Goal: Task Accomplishment & Management: Manage account settings

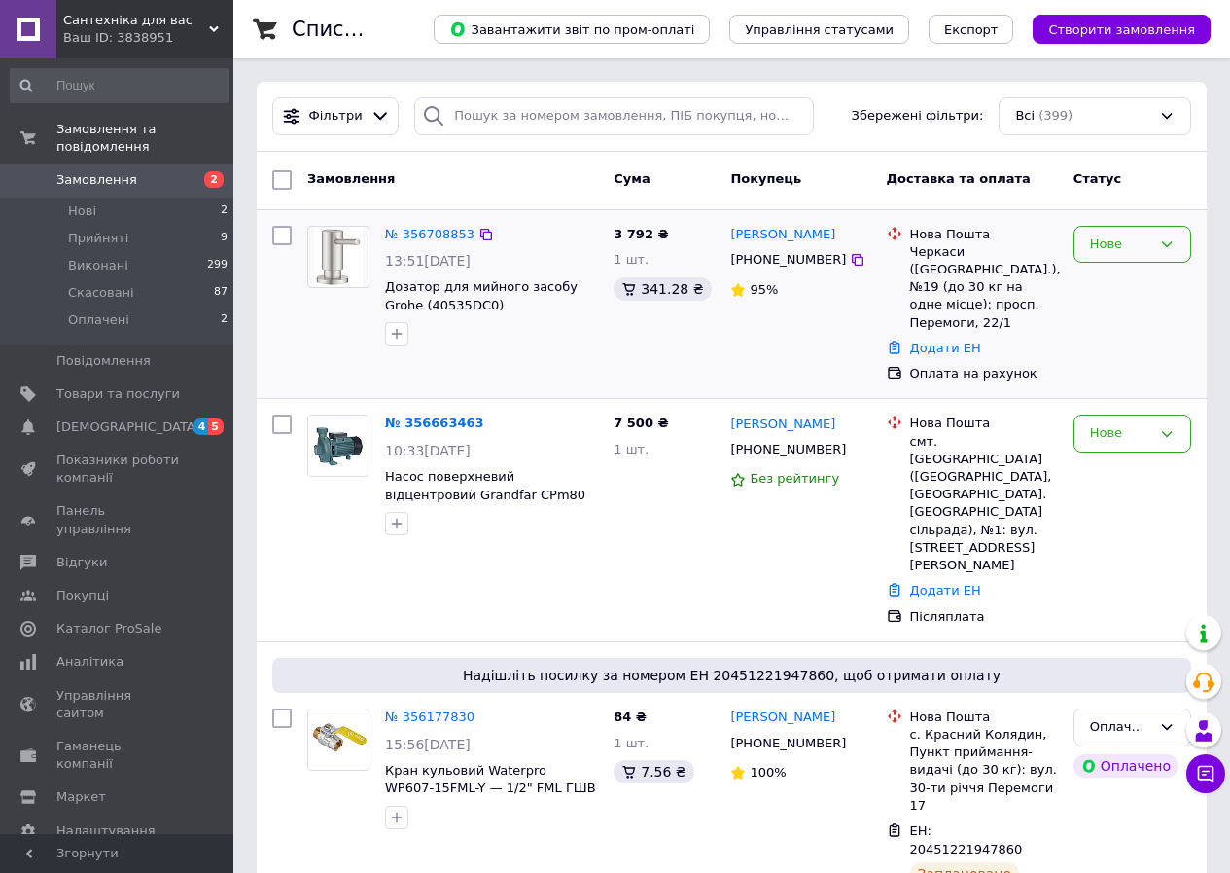
click at [1172, 242] on icon at bounding box center [1167, 244] width 11 height 6
click at [1129, 282] on li "Прийнято" at bounding box center [1133, 285] width 116 height 36
click at [436, 231] on link "№ 356708853" at bounding box center [429, 234] width 89 height 15
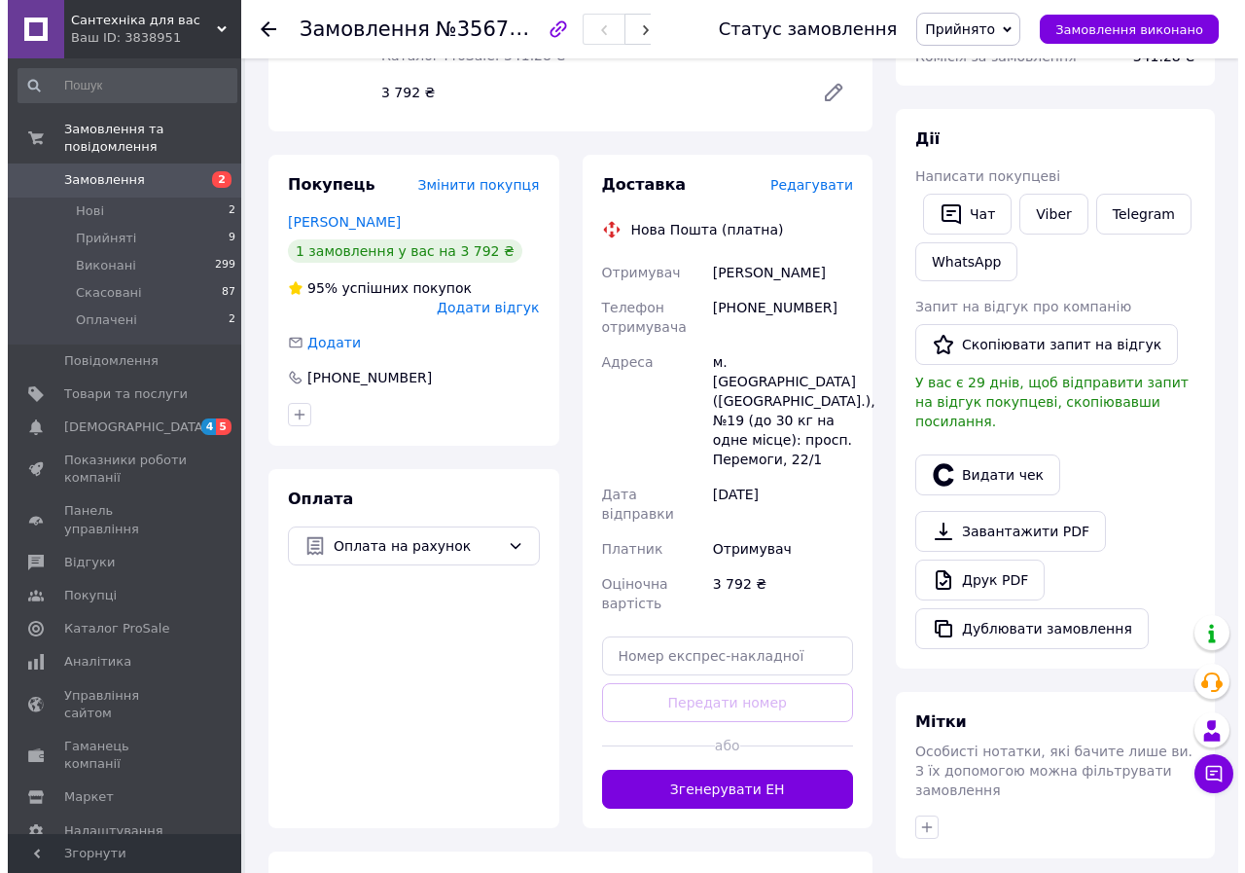
scroll to position [195, 0]
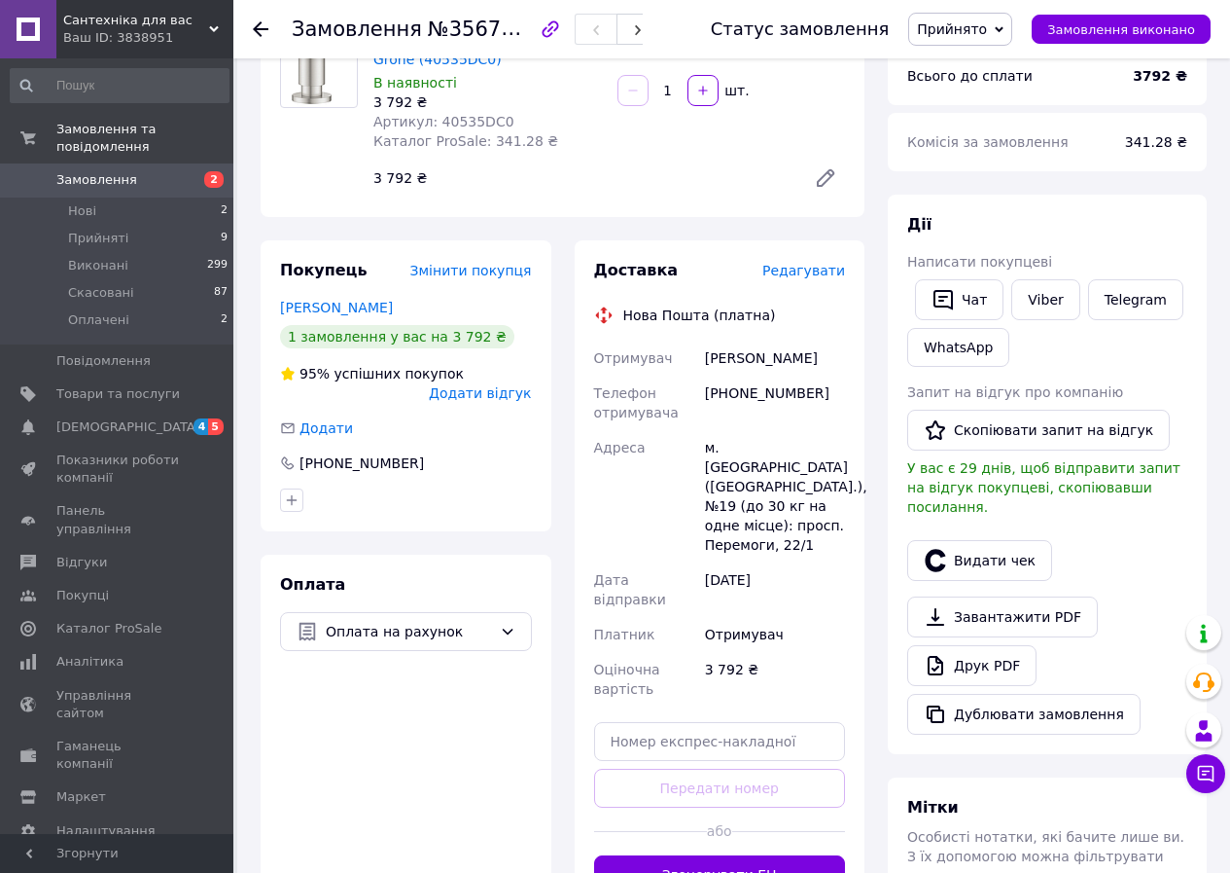
click at [822, 271] on span "Редагувати" at bounding box center [804, 271] width 83 height 16
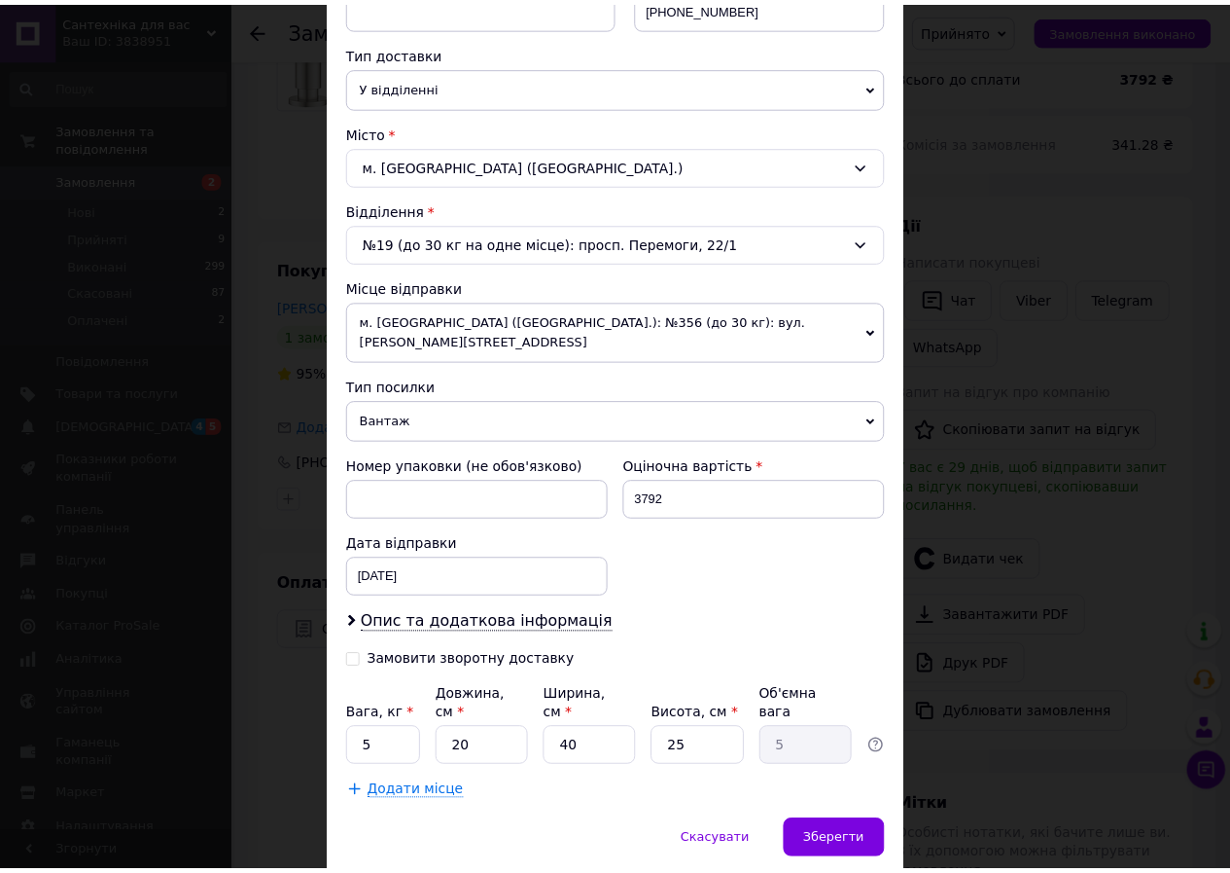
scroll to position [454, 0]
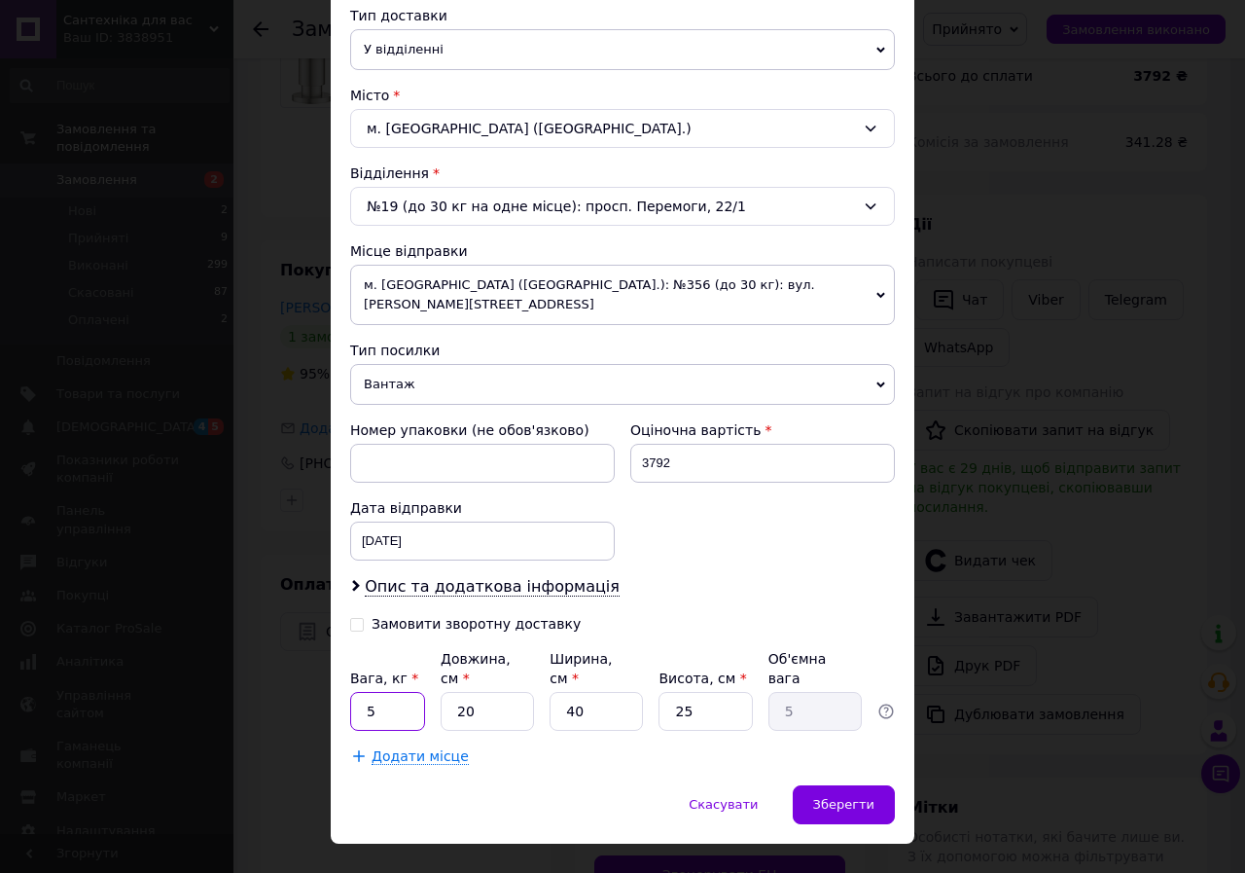
click at [386, 692] on input "5" at bounding box center [387, 711] width 75 height 39
type input "1"
click at [597, 692] on input "40" at bounding box center [596, 711] width 93 height 39
type input "4"
type input "0.5"
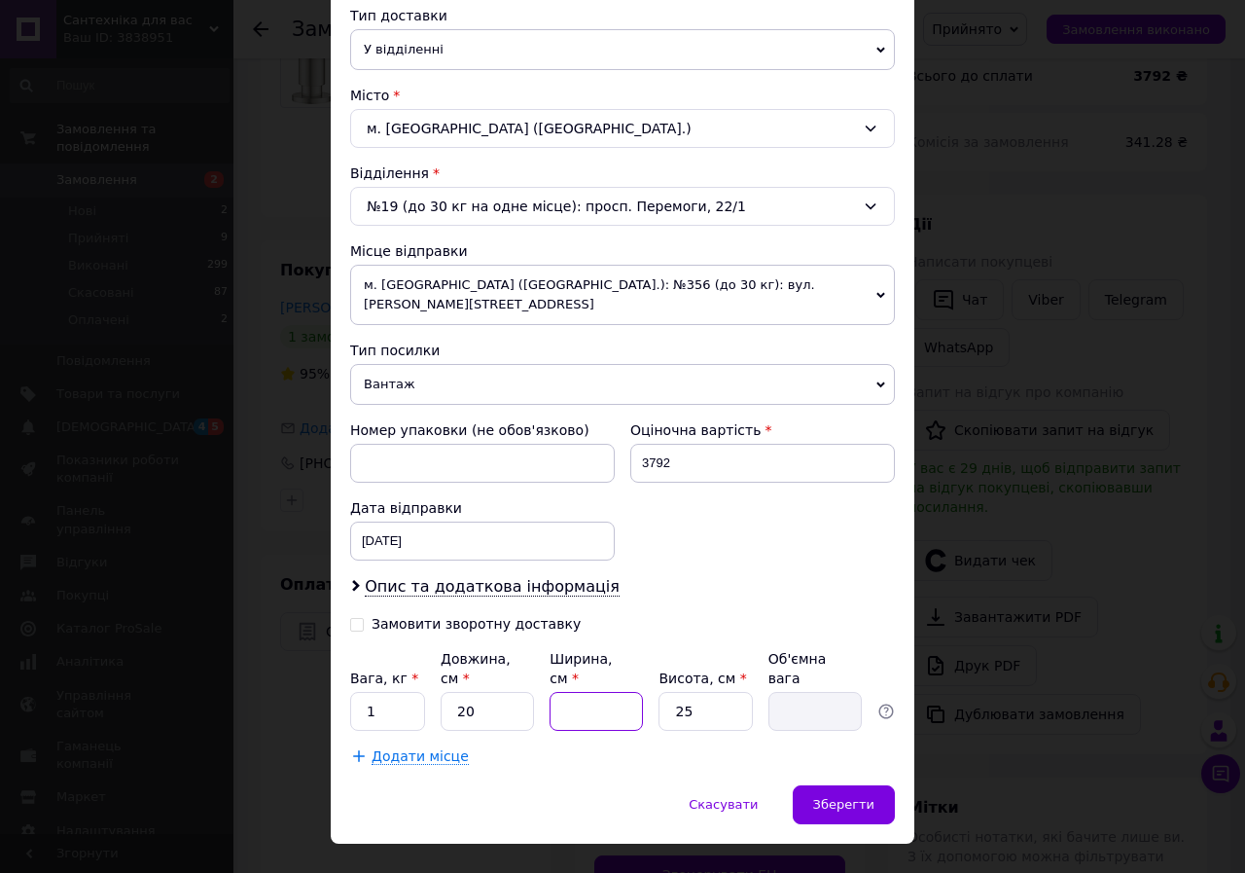
type input "2"
type input "0.25"
type input "20"
type input "2.5"
type input "20"
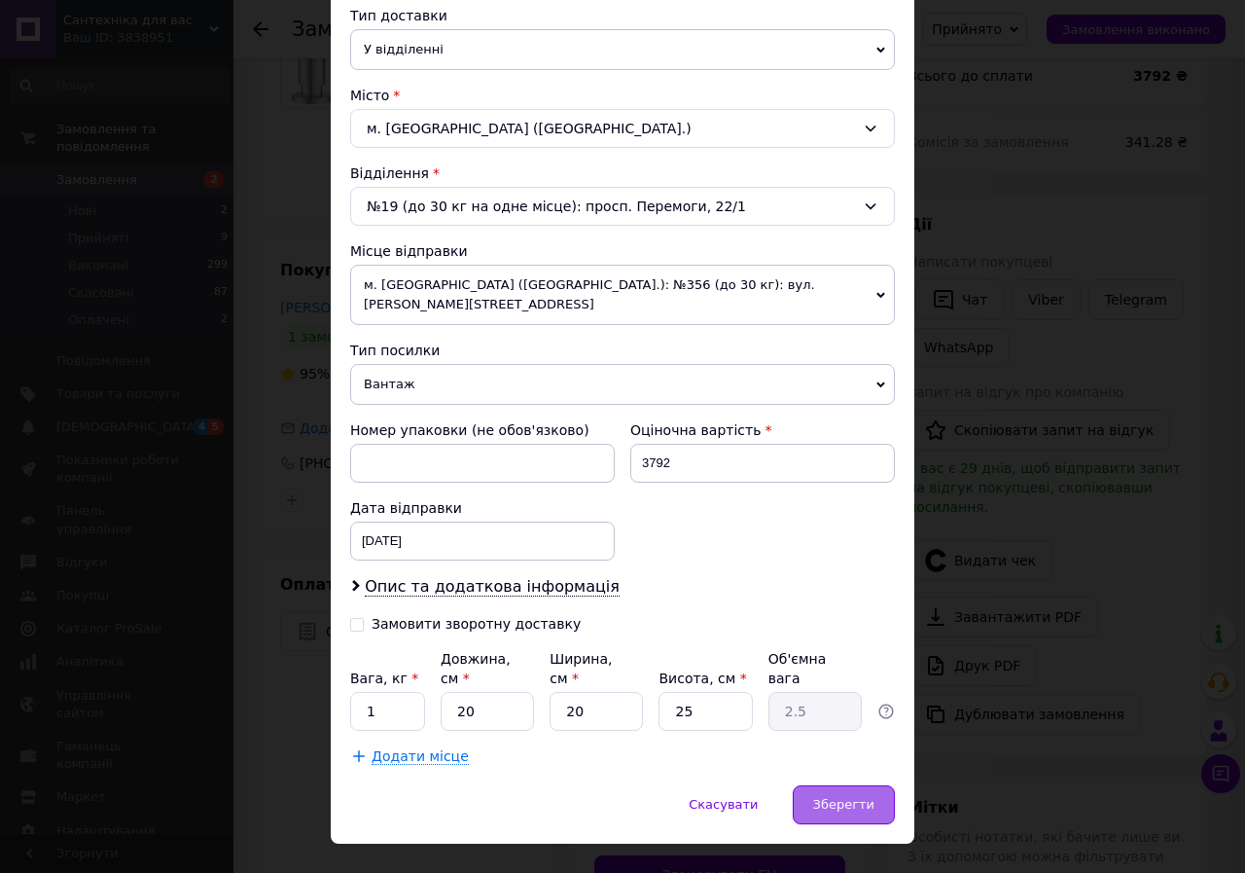
click at [854, 797] on span "Зберегти" at bounding box center [843, 804] width 61 height 15
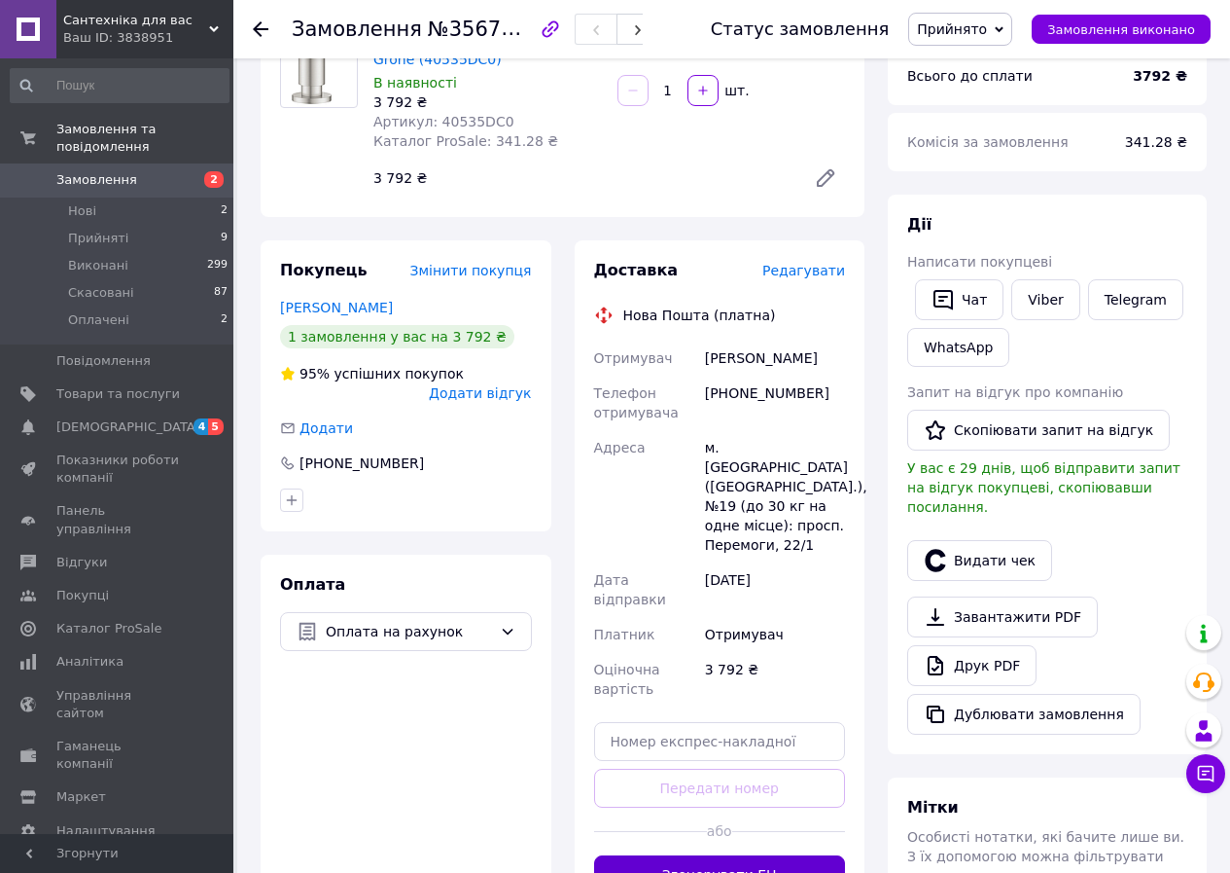
click at [726, 855] on button "Згенерувати ЕН" at bounding box center [720, 874] width 252 height 39
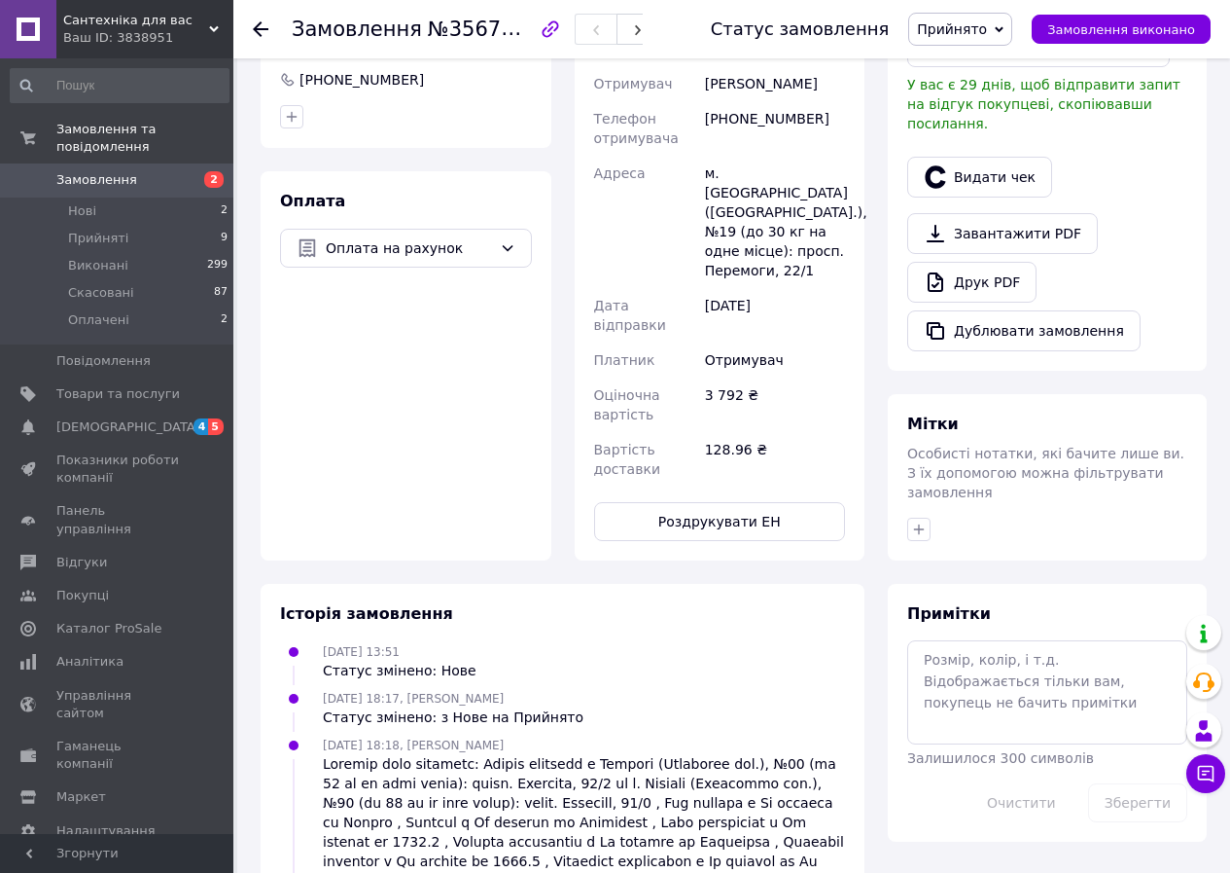
scroll to position [681, 0]
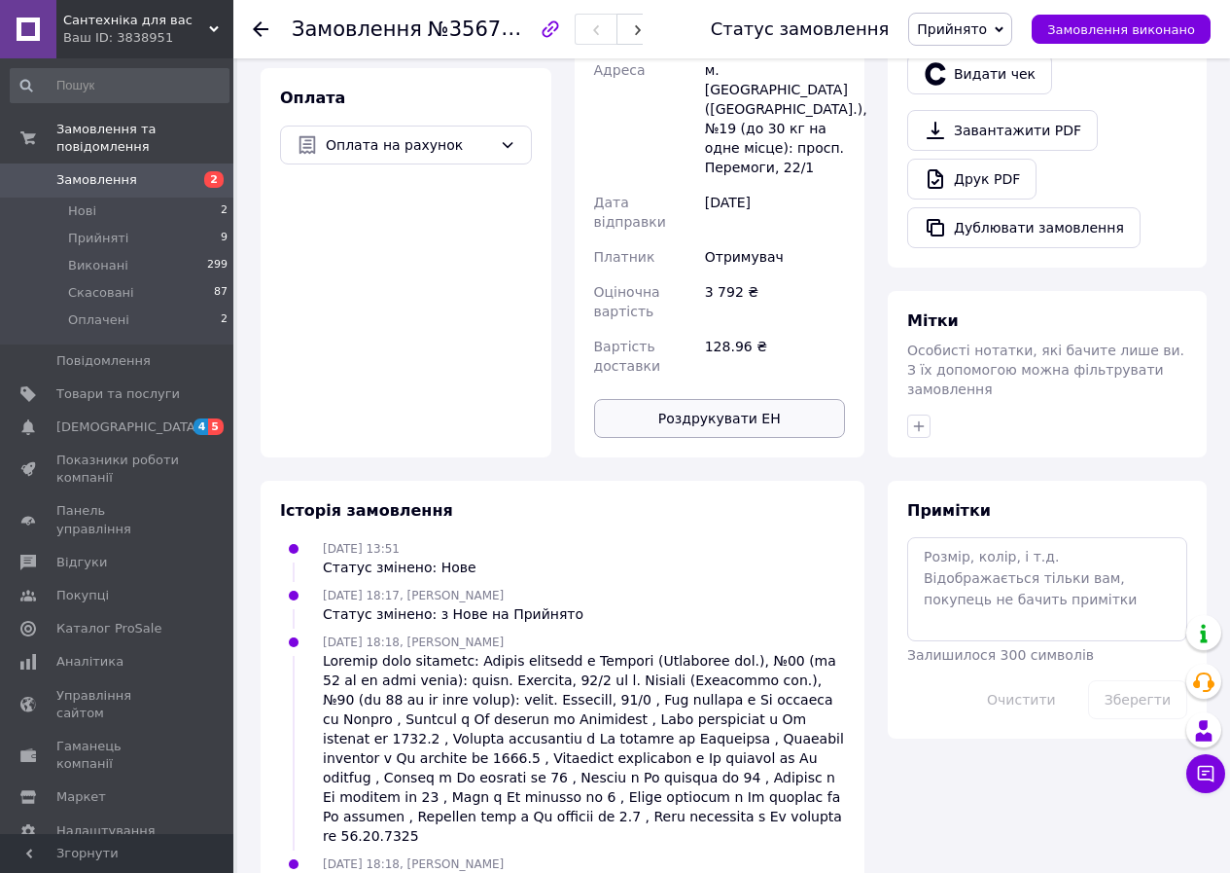
click at [740, 399] on button "Роздрукувати ЕН" at bounding box center [720, 418] width 252 height 39
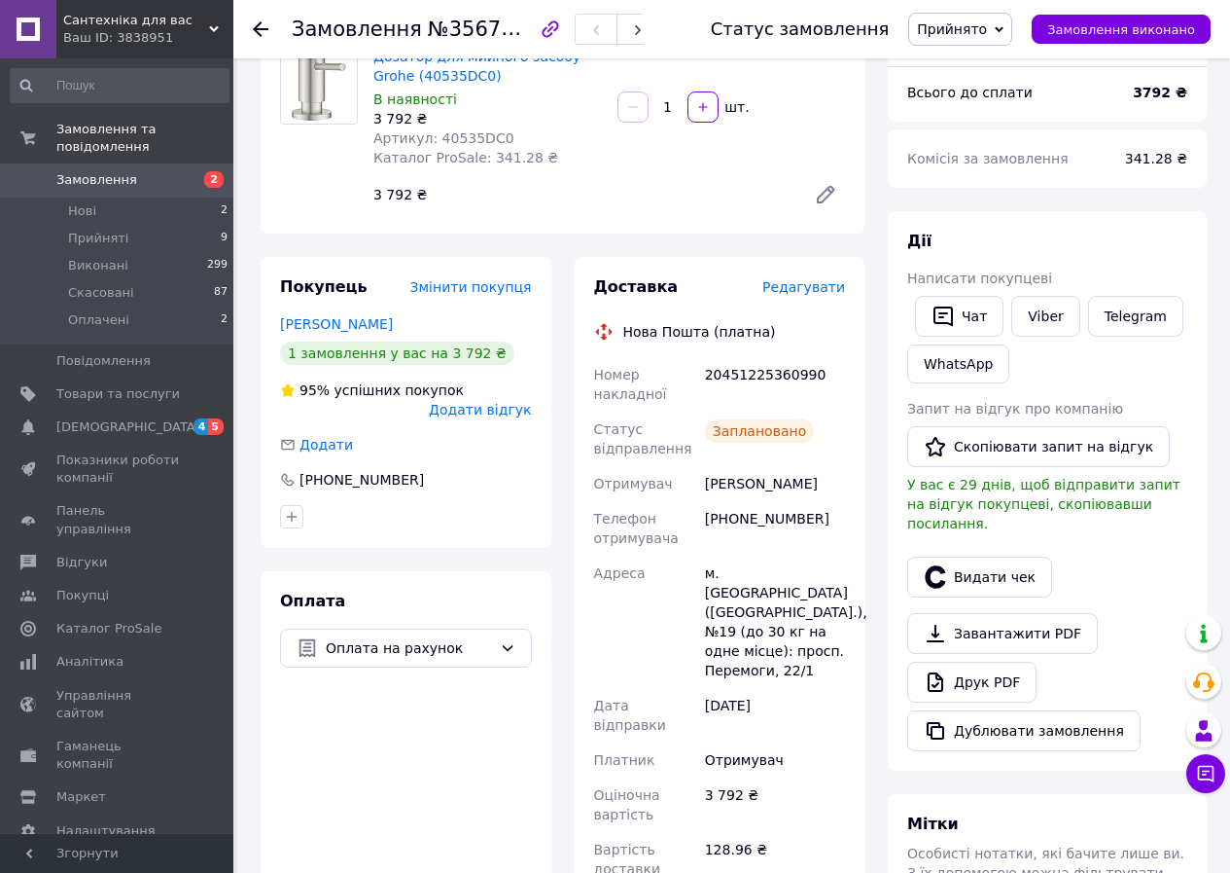
scroll to position [0, 0]
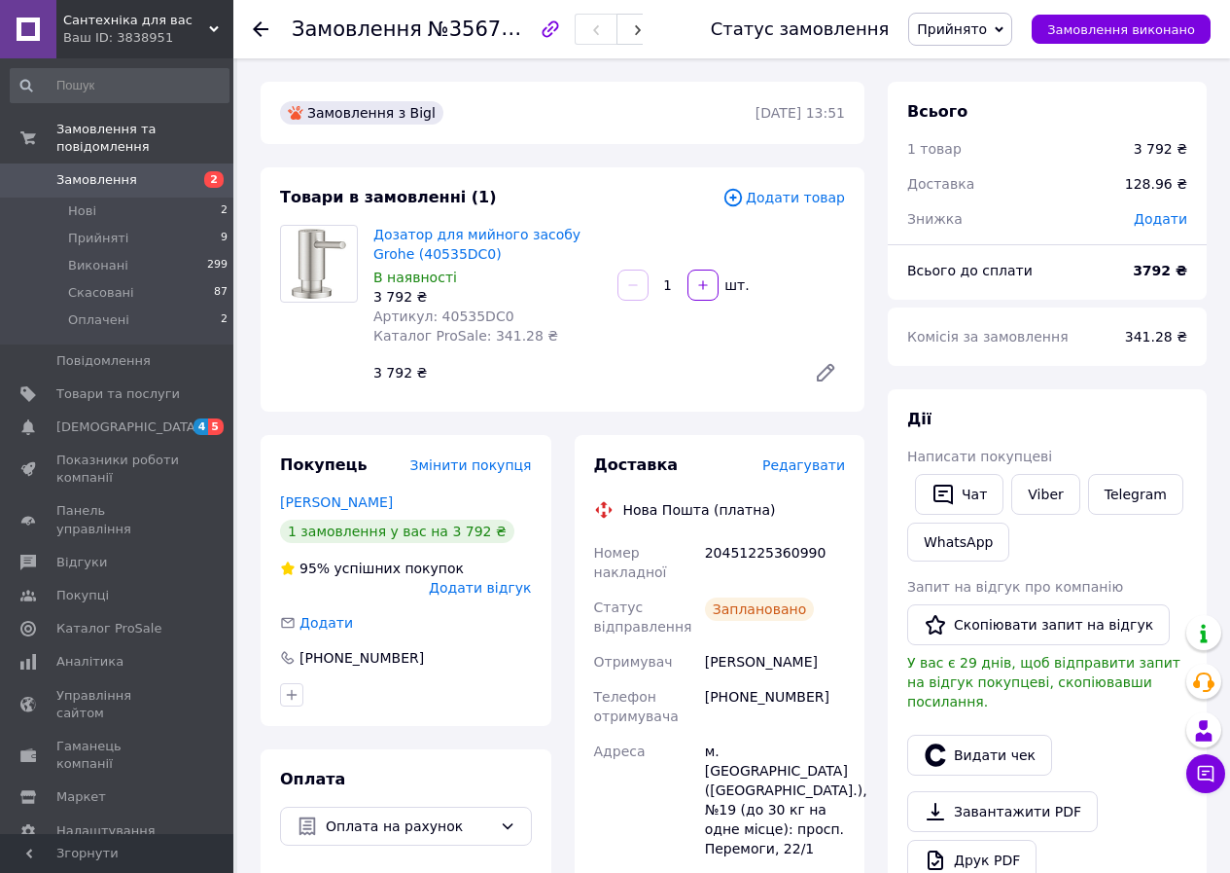
click at [481, 379] on div "3 792 ₴" at bounding box center [582, 372] width 433 height 27
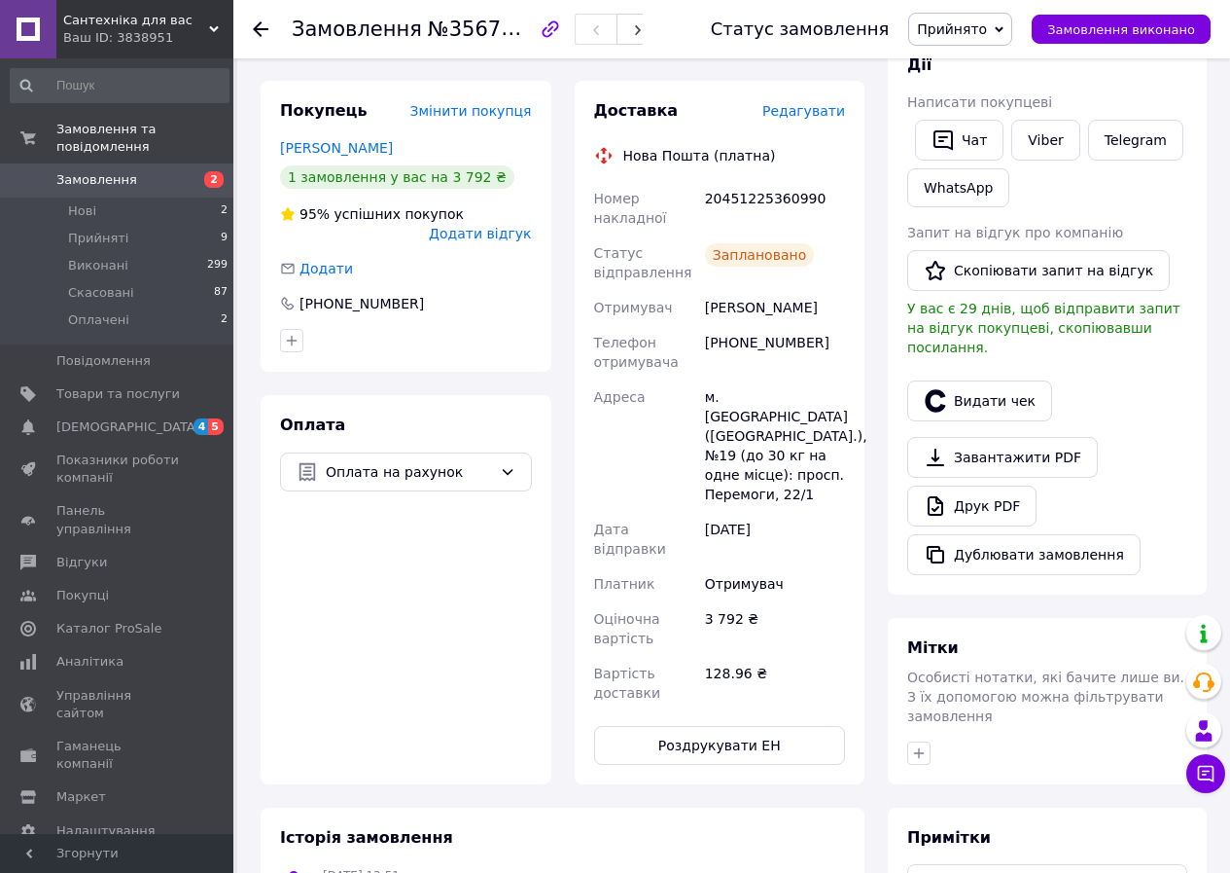
scroll to position [389, 0]
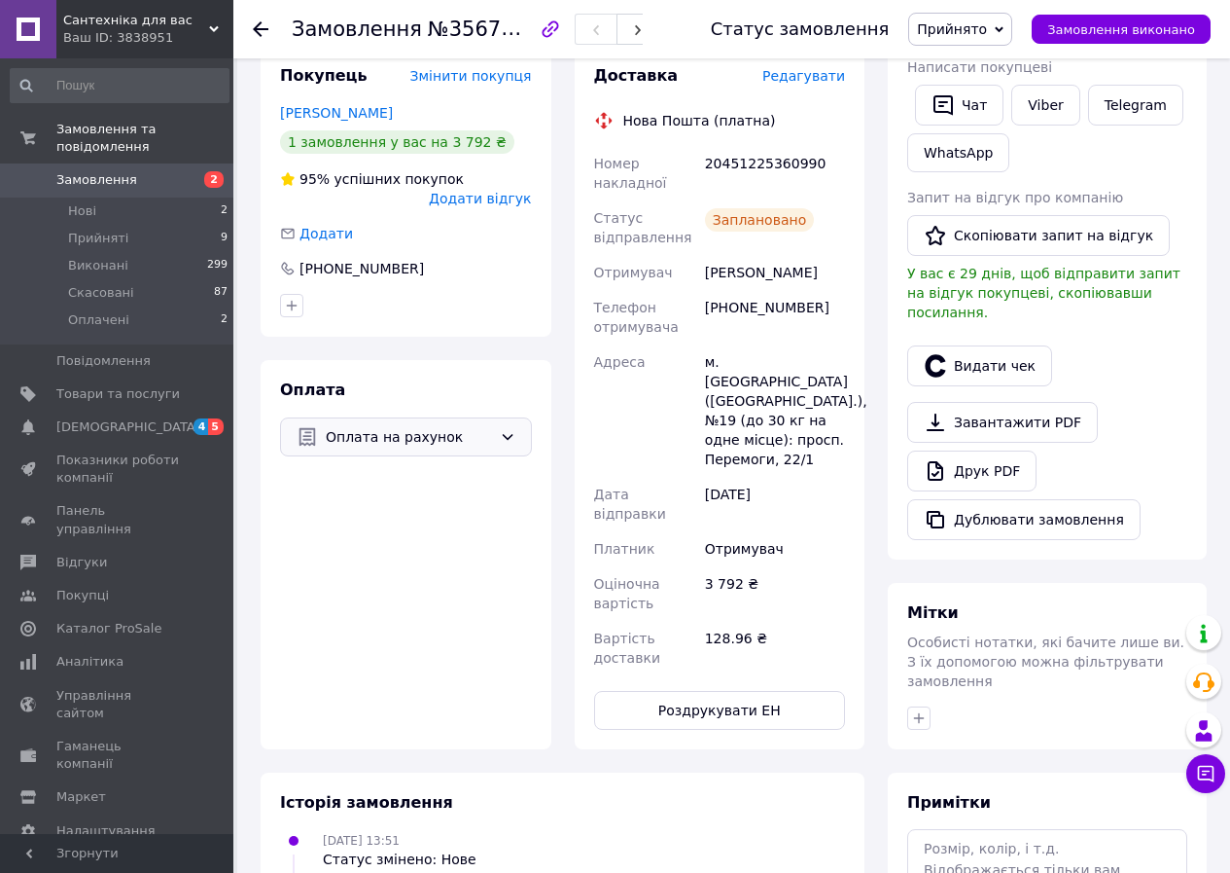
click at [489, 426] on span "Оплата на рахунок" at bounding box center [409, 436] width 166 height 21
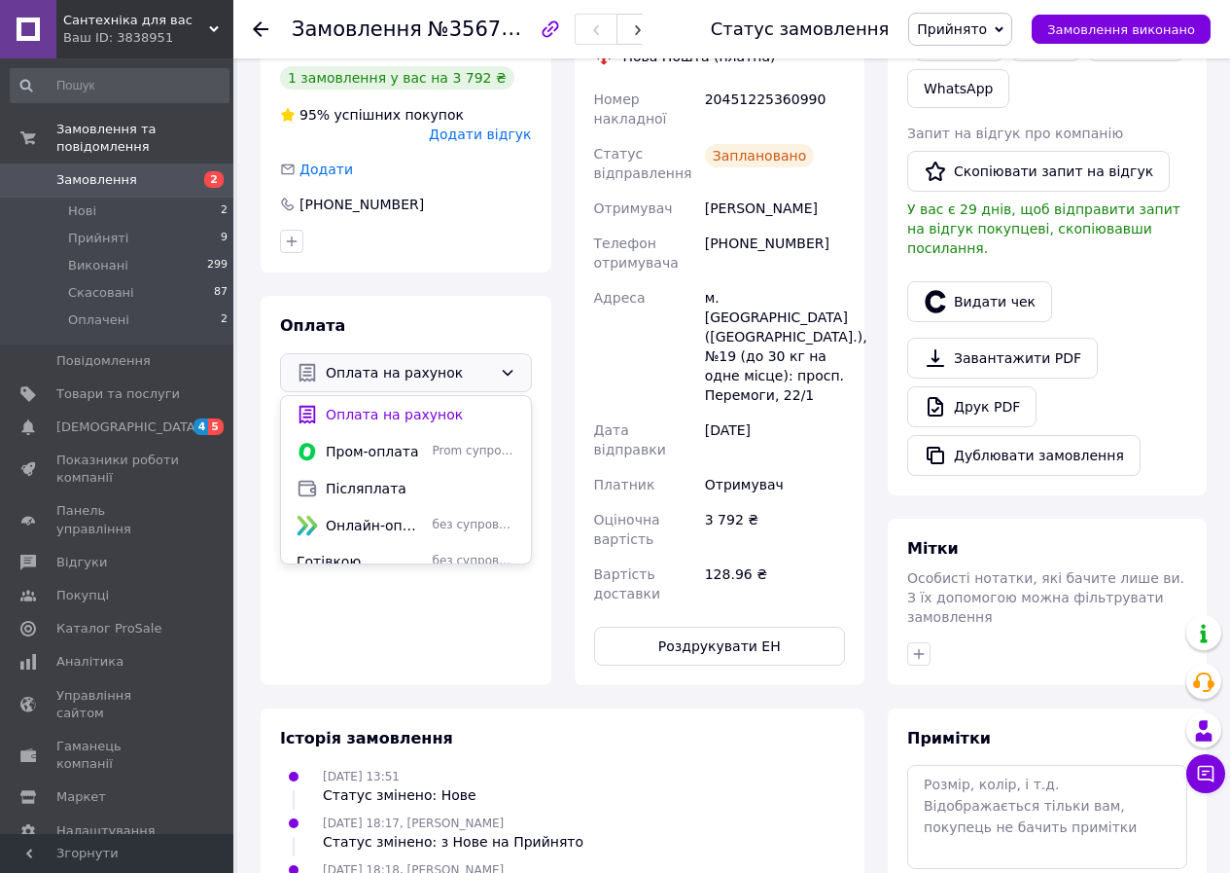
scroll to position [584, 0]
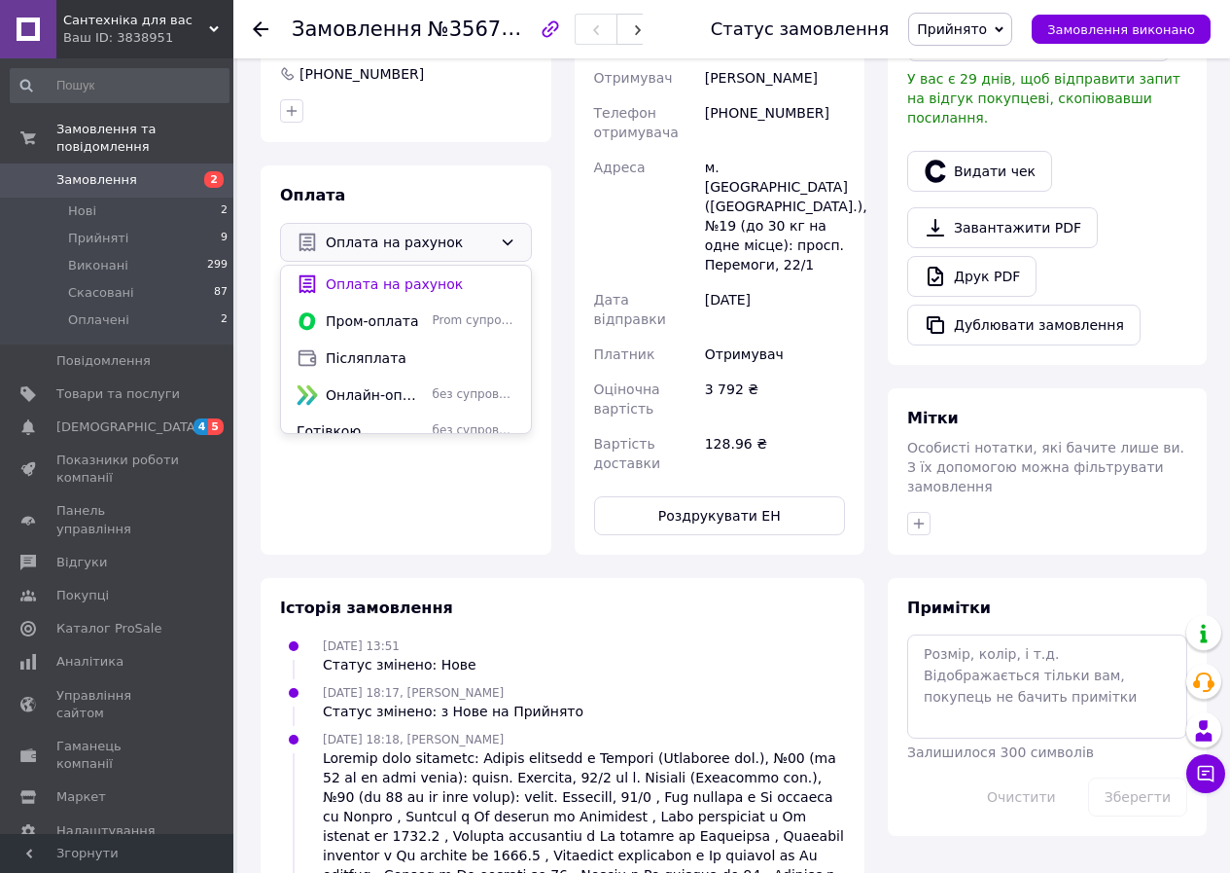
click at [550, 180] on div "Оплата Оплата на рахунок Оплата на рахунок Пром-оплата Prom супроводжує покупку…" at bounding box center [406, 359] width 291 height 389
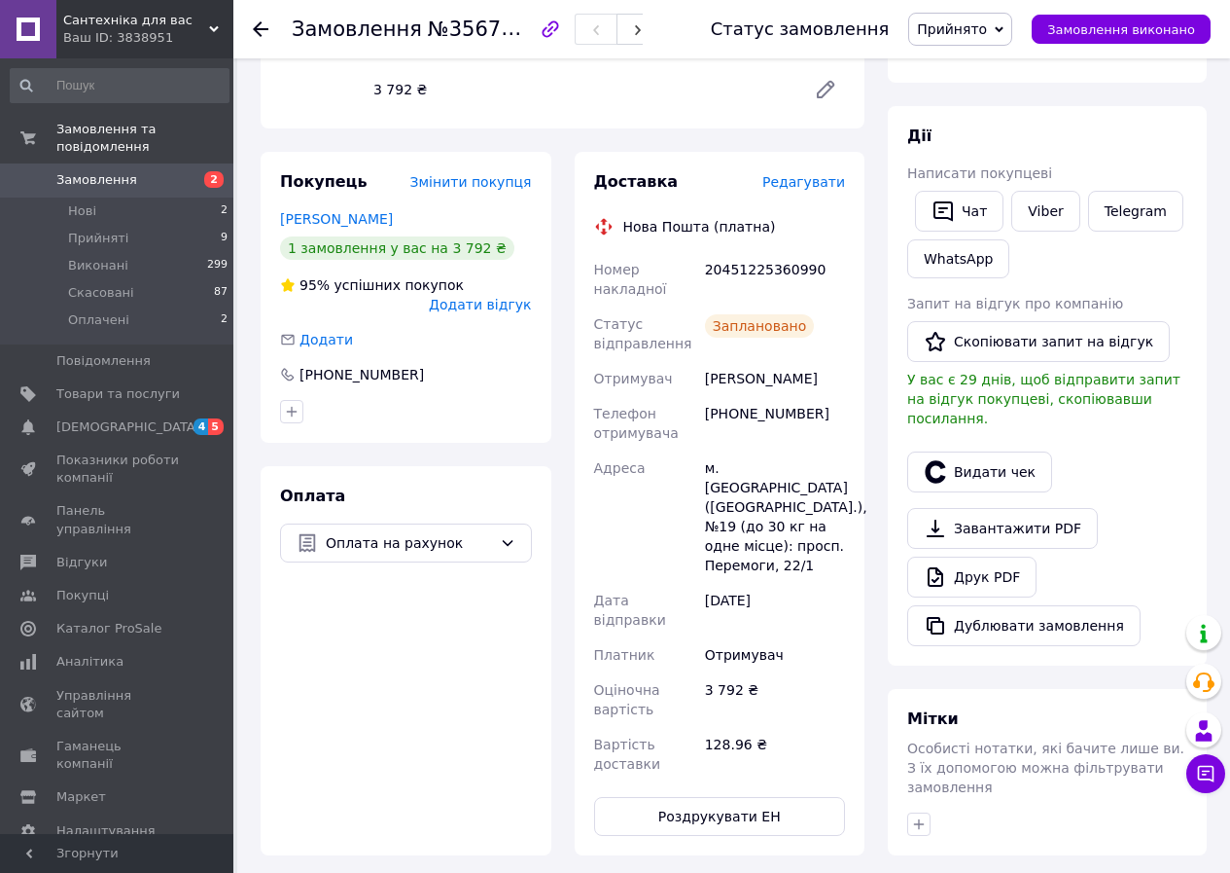
scroll to position [292, 0]
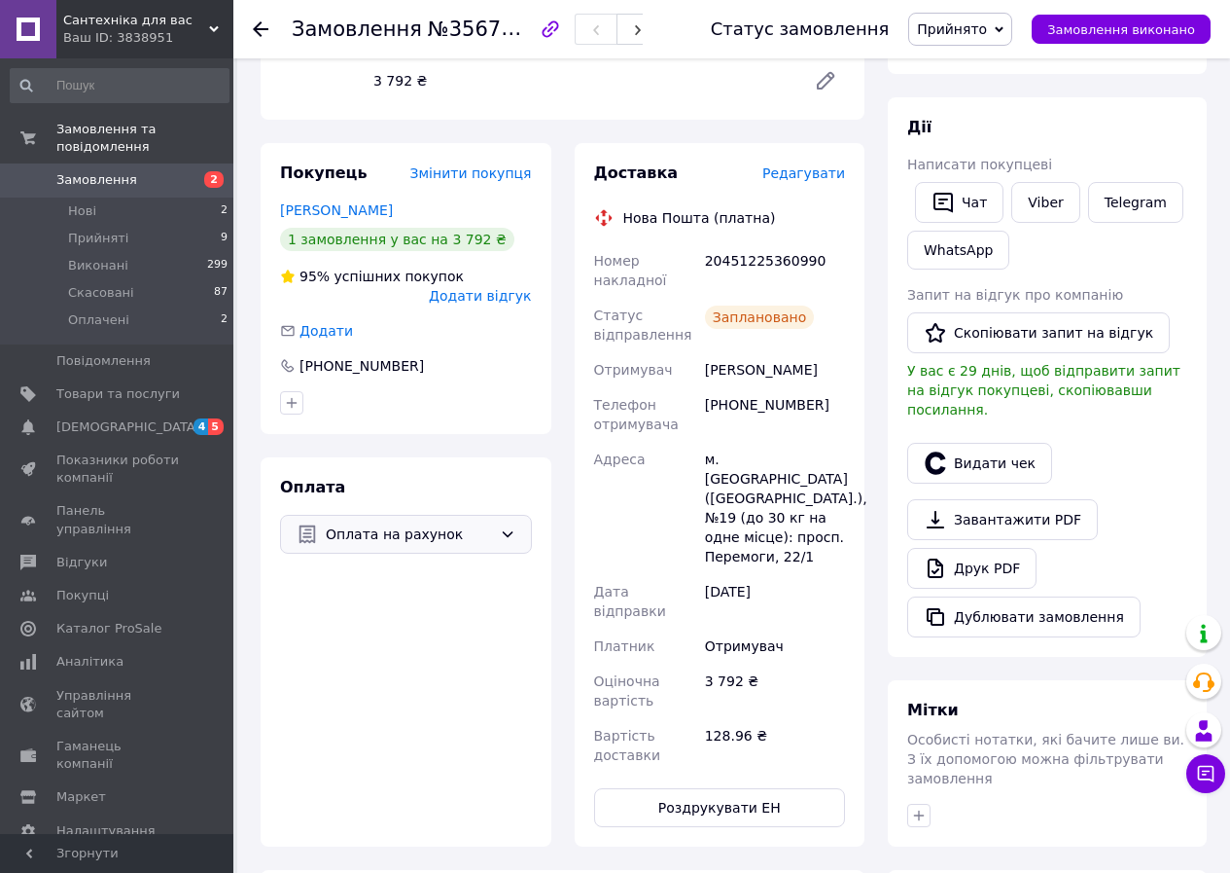
click at [415, 523] on span "Оплата на рахунок" at bounding box center [409, 533] width 166 height 21
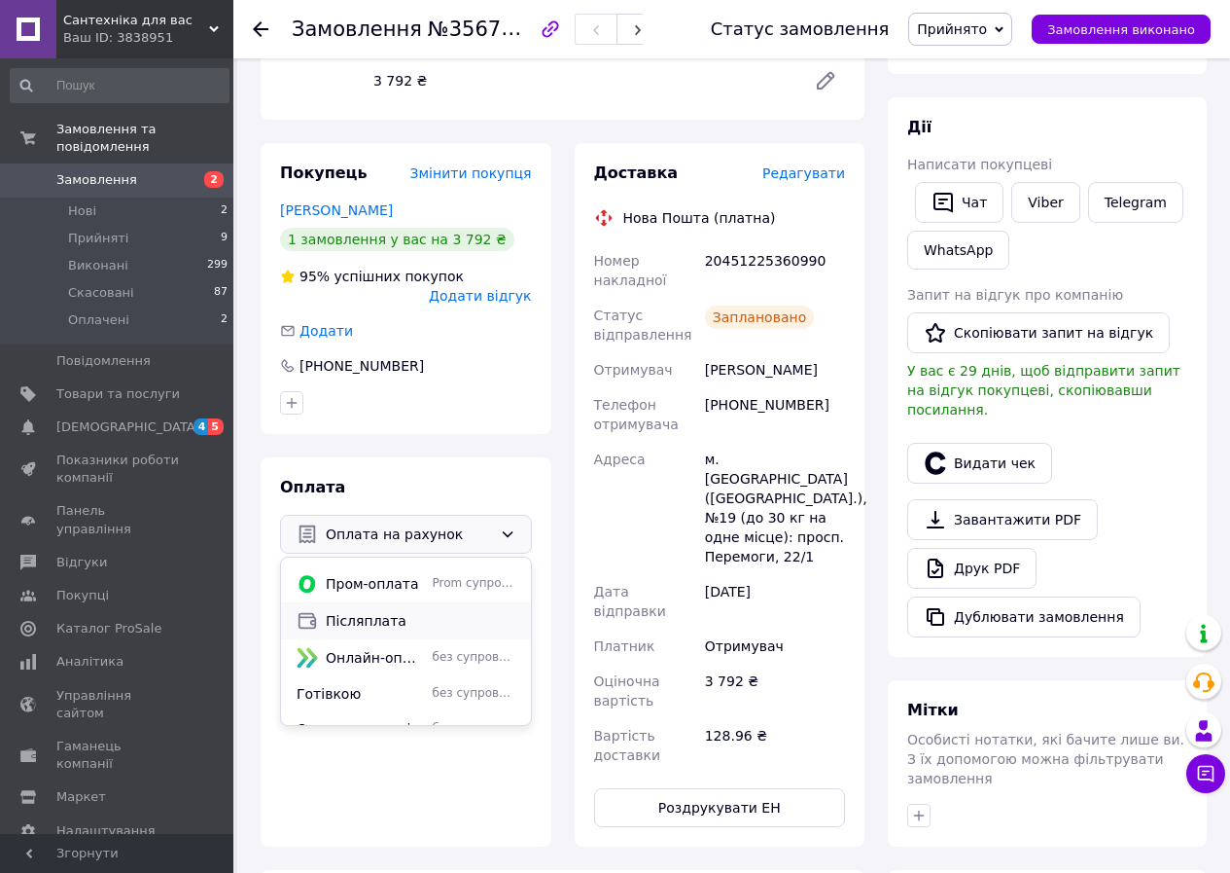
scroll to position [86, 0]
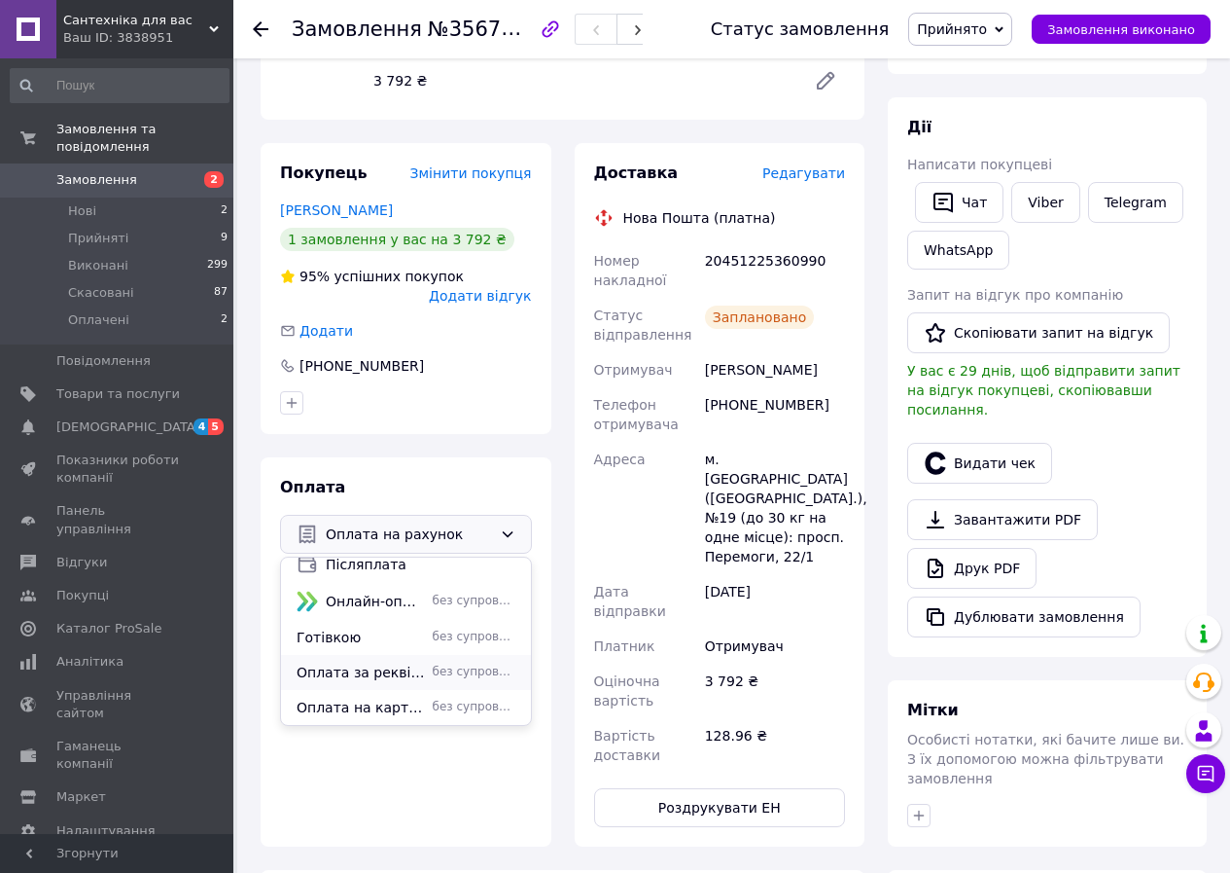
click at [390, 662] on span "Оплата за реквізитами" at bounding box center [361, 671] width 128 height 19
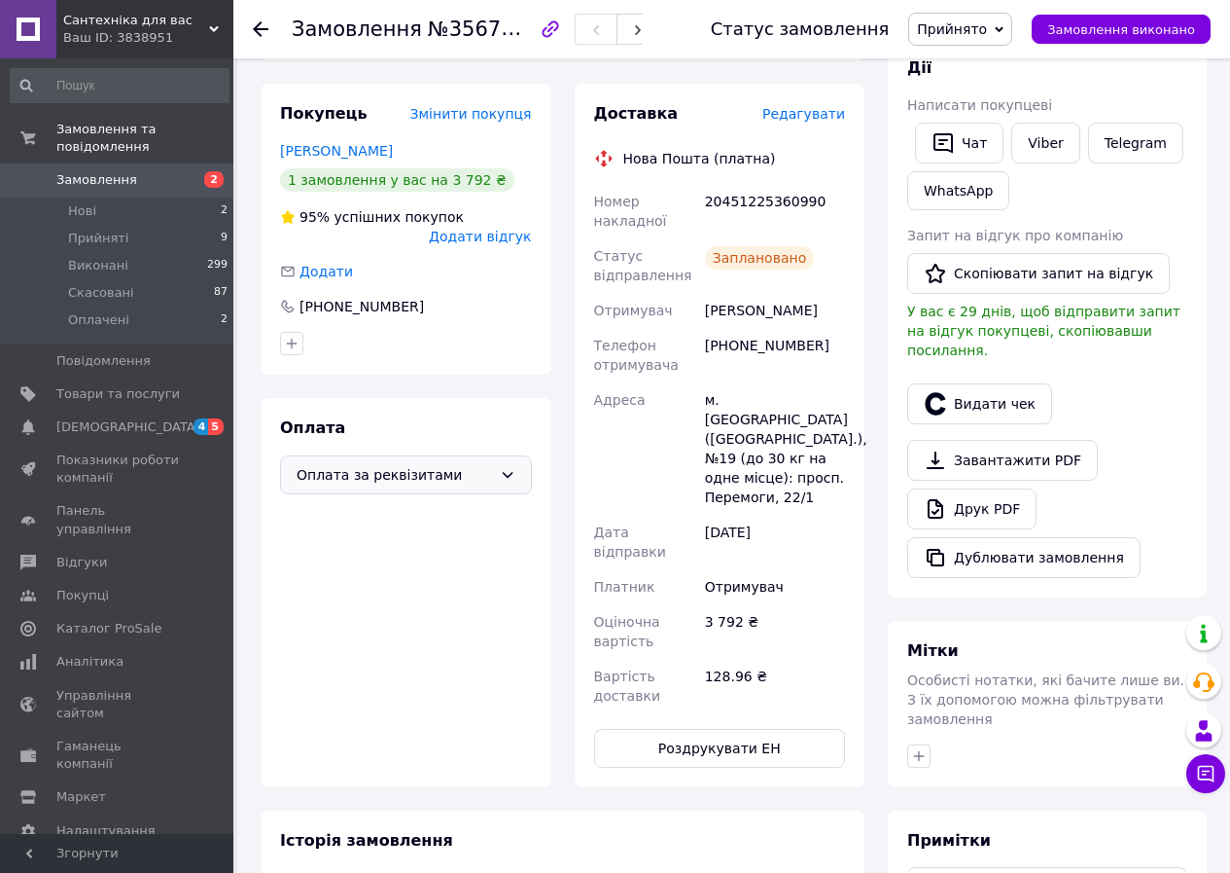
scroll to position [389, 0]
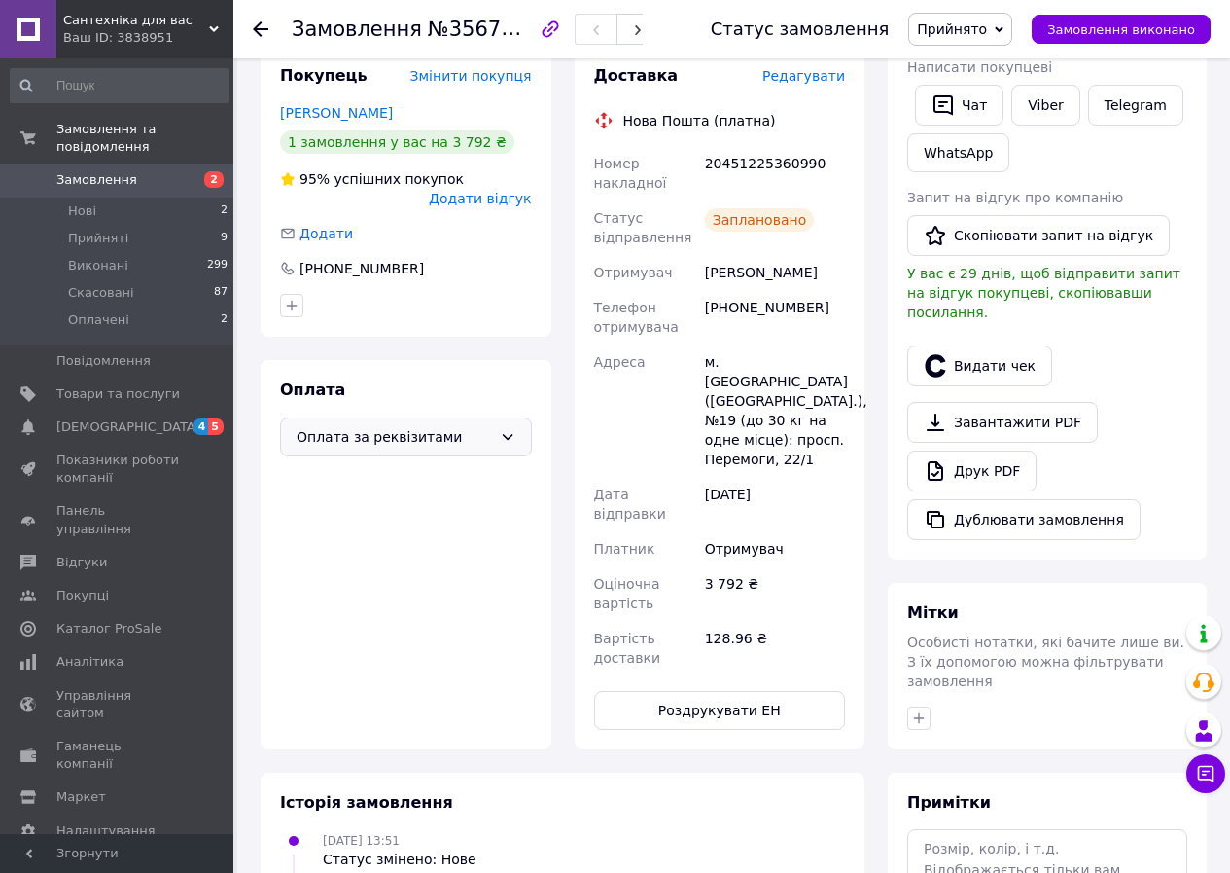
click at [504, 429] on icon at bounding box center [508, 437] width 16 height 16
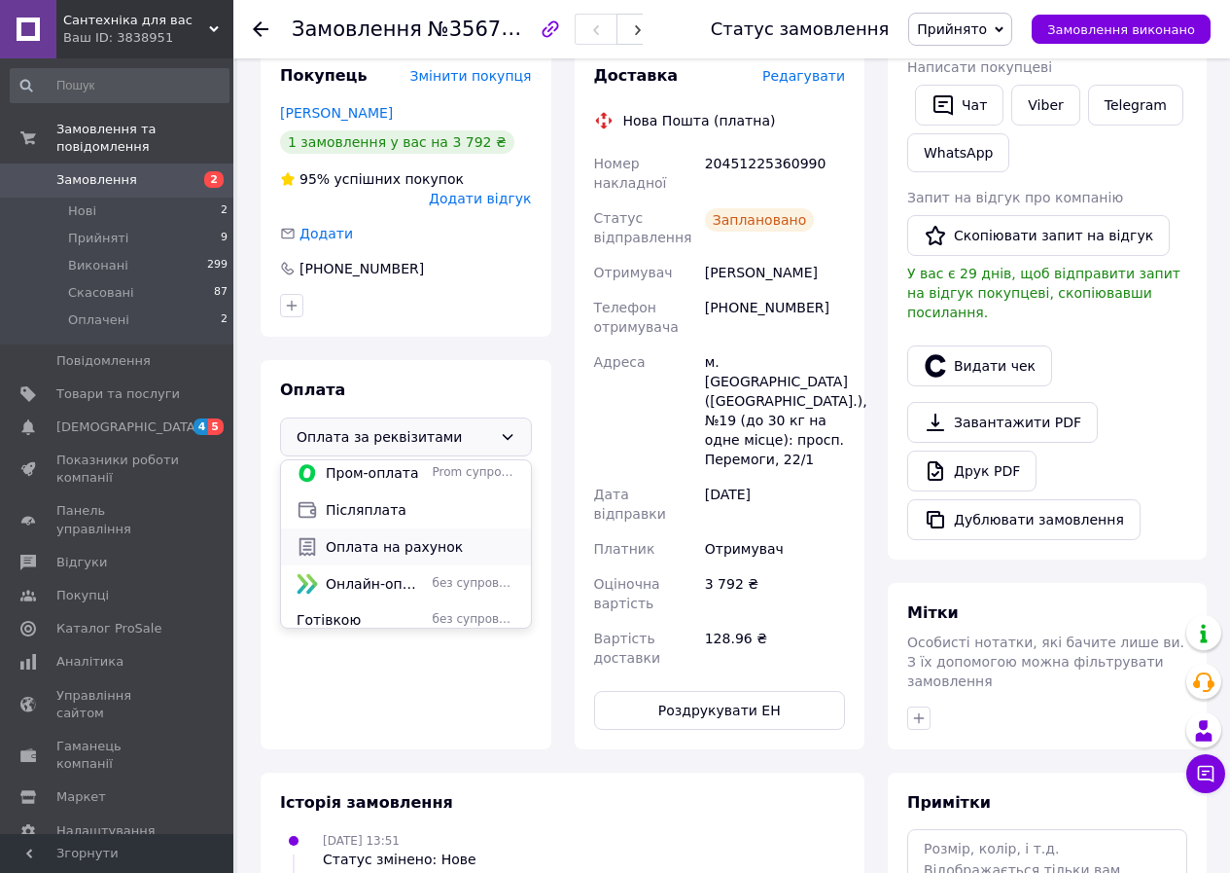
scroll to position [86, 0]
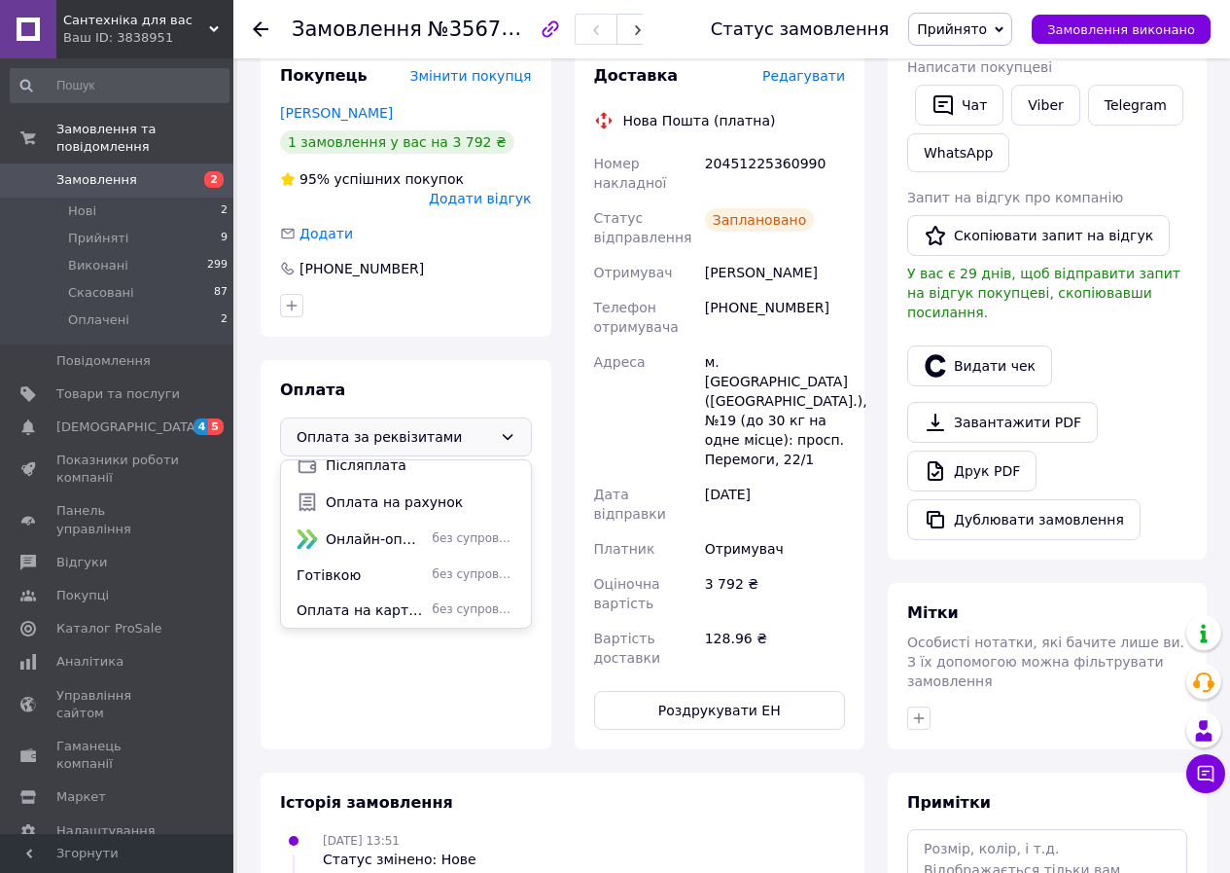
click at [791, 792] on div "Історія замовлення" at bounding box center [562, 803] width 565 height 22
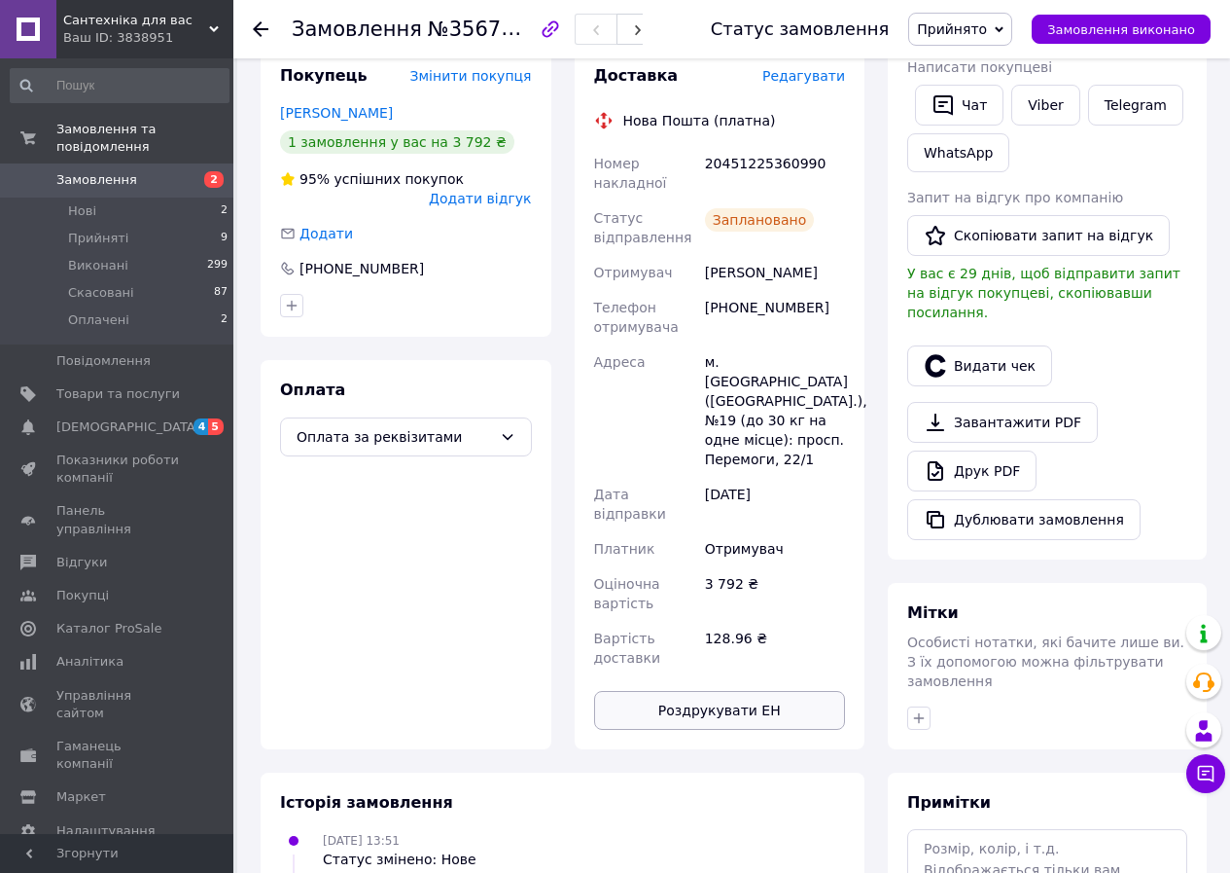
click at [766, 691] on button "Роздрукувати ЕН" at bounding box center [720, 710] width 252 height 39
